Goal: Information Seeking & Learning: Check status

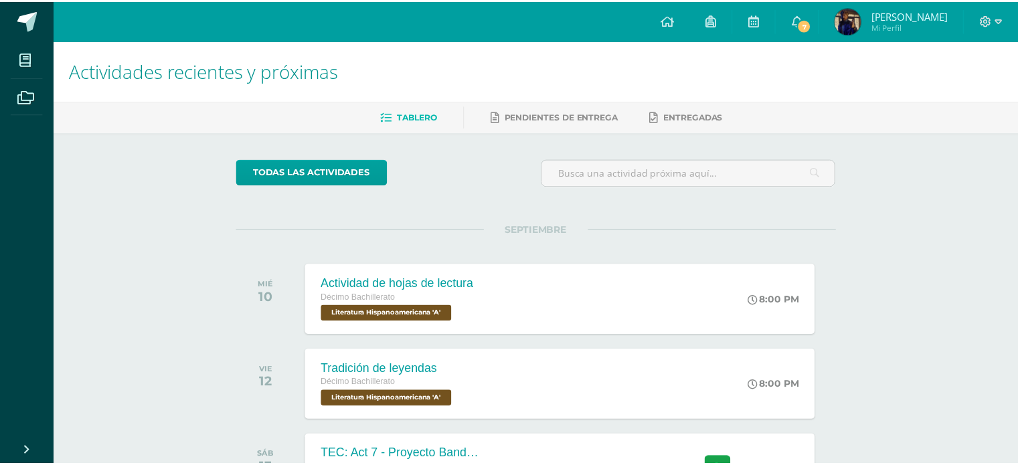
scroll to position [112, 0]
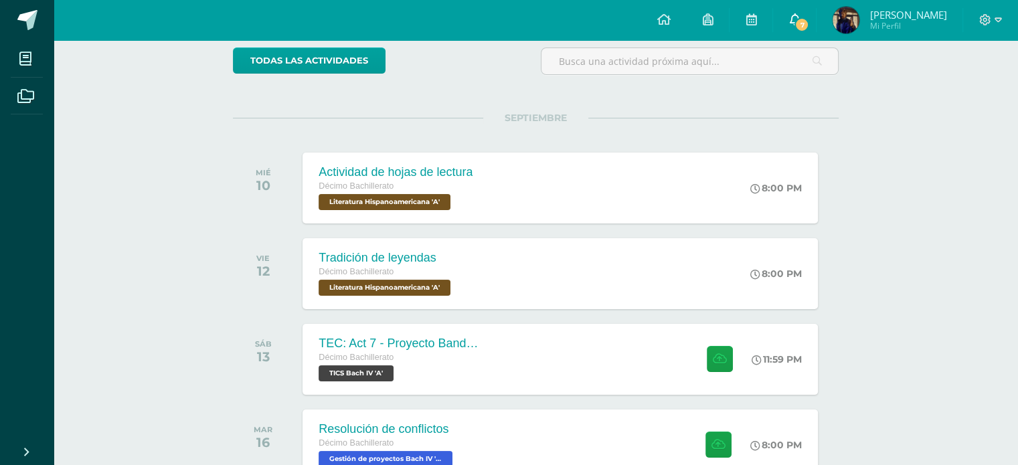
click at [786, 21] on link "7" at bounding box center [794, 20] width 43 height 40
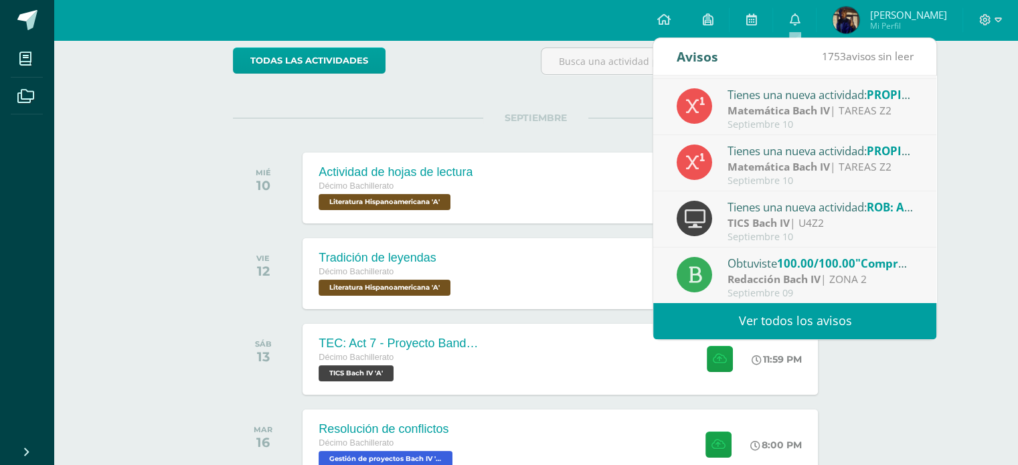
scroll to position [220, 0]
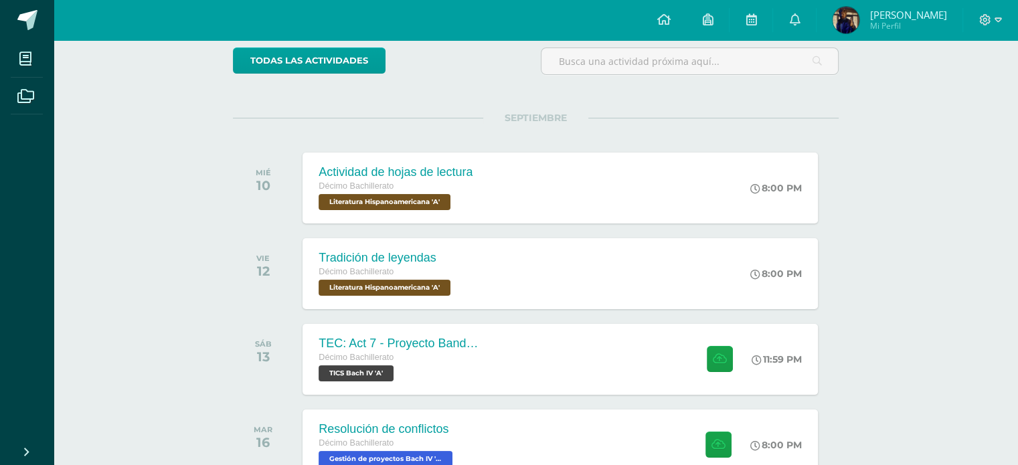
click at [866, 21] on span "Rafael Sebastián Mi Perfil" at bounding box center [889, 20] width 119 height 27
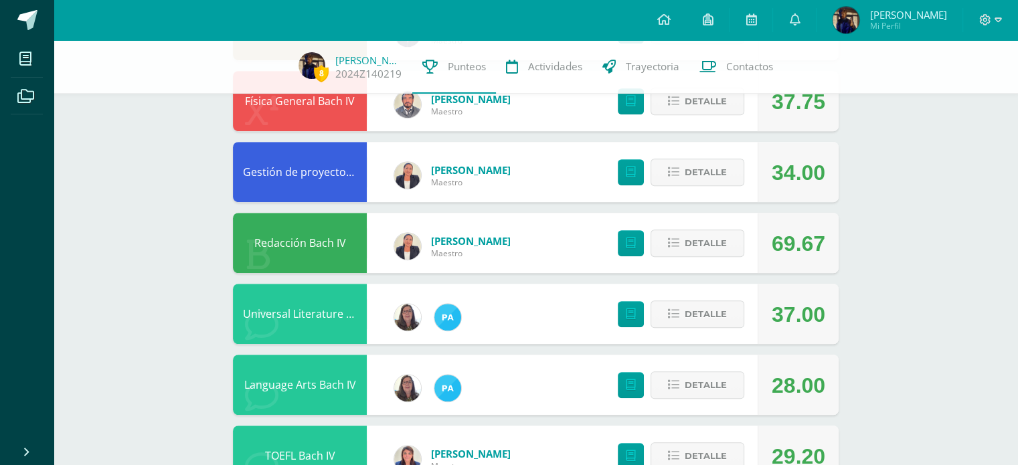
scroll to position [966, 0]
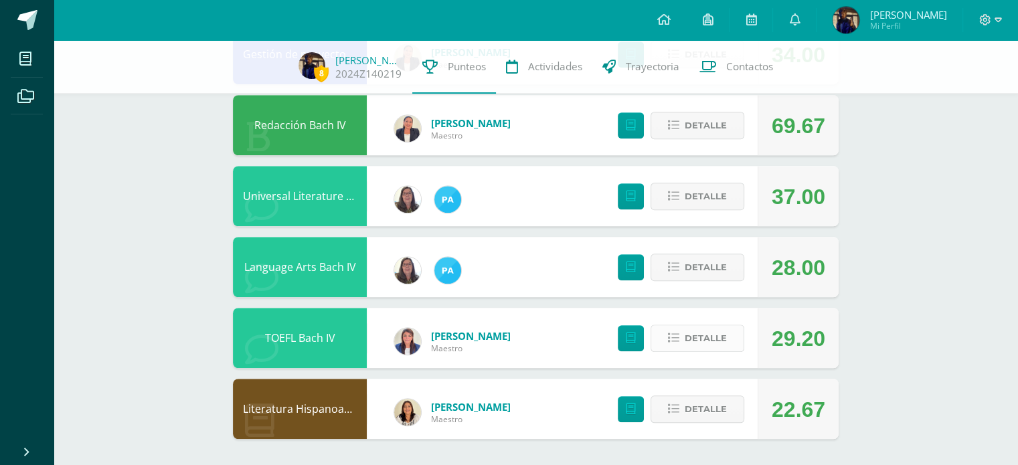
click at [697, 339] on span "Detalle" at bounding box center [705, 338] width 42 height 25
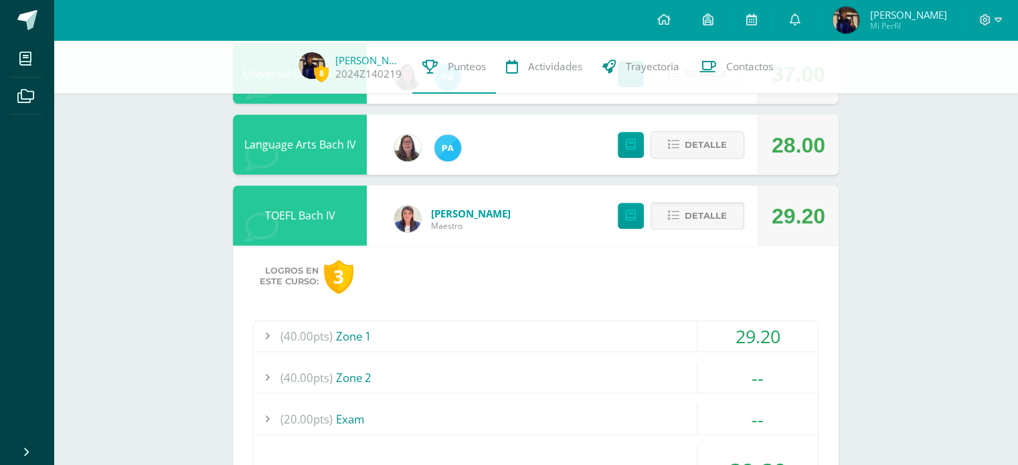
scroll to position [1089, 0]
click at [697, 339] on div "29.20" at bounding box center [757, 335] width 120 height 30
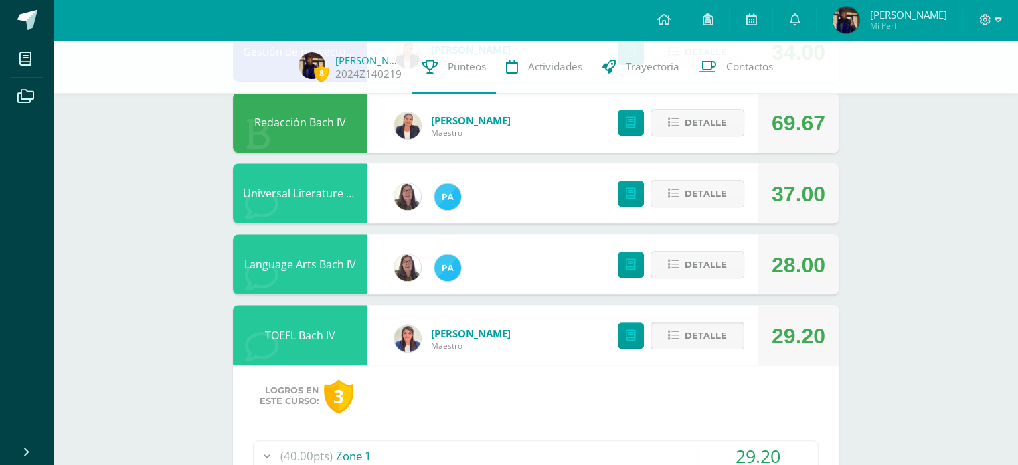
scroll to position [963, 0]
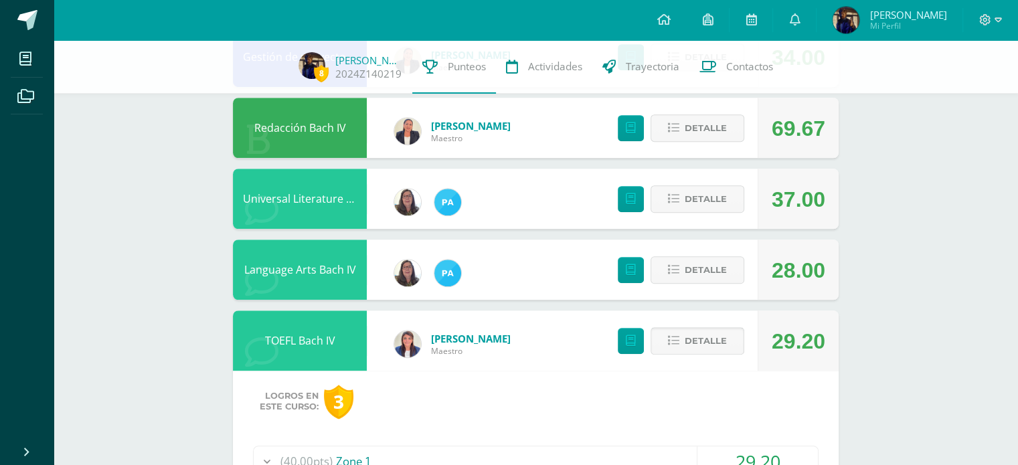
click at [697, 339] on span "Detalle" at bounding box center [705, 341] width 42 height 25
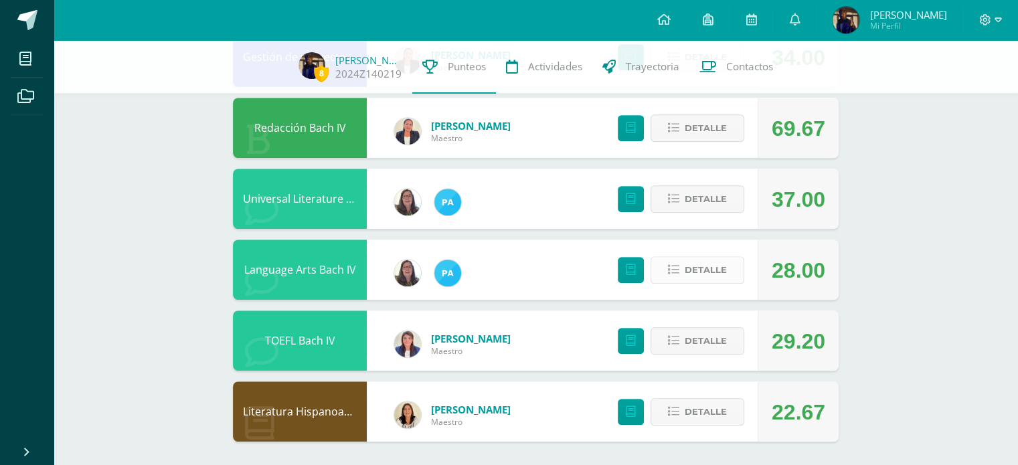
click at [693, 282] on span "Detalle" at bounding box center [705, 270] width 42 height 25
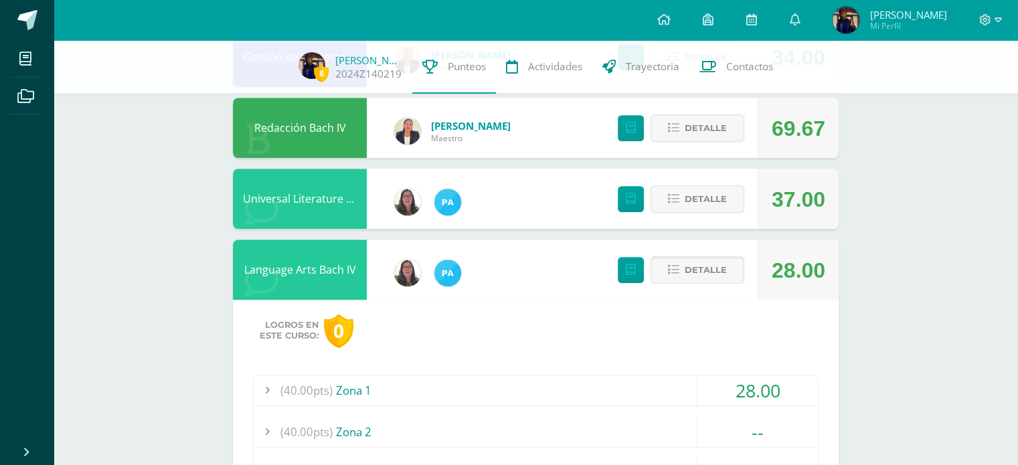
click at [693, 282] on span "Detalle" at bounding box center [705, 270] width 42 height 25
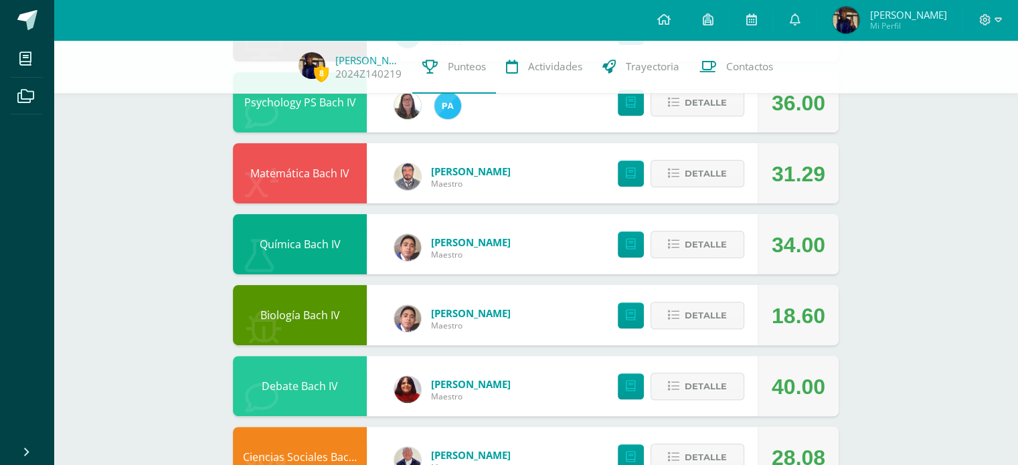
scroll to position [0, 0]
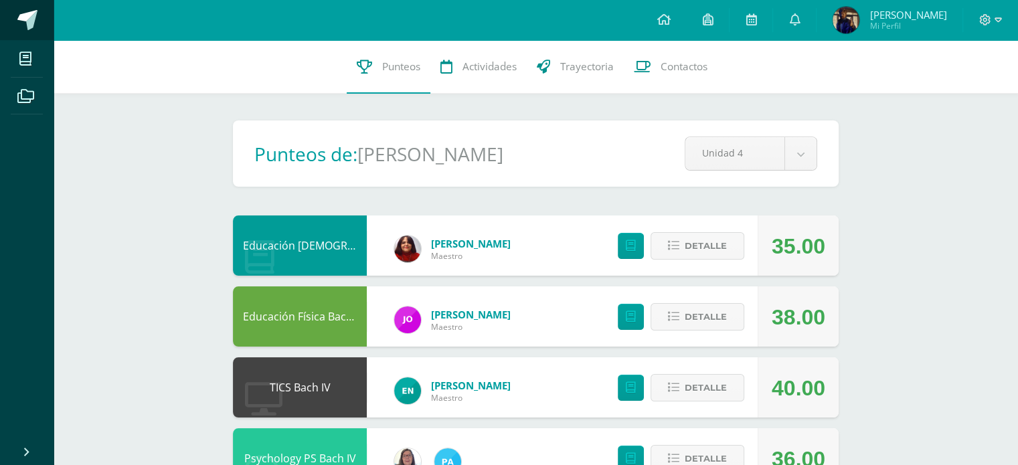
click at [35, 17] on span at bounding box center [27, 20] width 20 height 20
